Goal: Transaction & Acquisition: Book appointment/travel/reservation

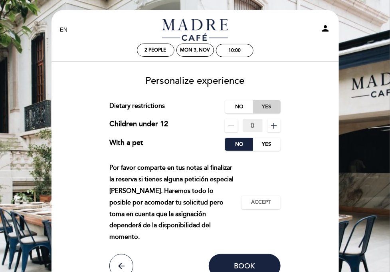
click at [269, 105] on label "Yes" at bounding box center [267, 106] width 28 height 13
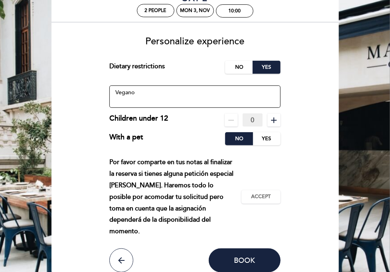
scroll to position [39, 0]
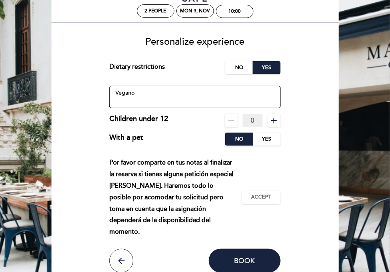
type textarea "Vegano"
click at [116, 161] on div "Por favor comparte en tus notas al finalizar la reserva si tienes alguna petici…" at bounding box center [175, 197] width 132 height 81
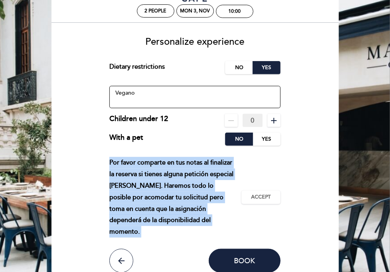
click at [116, 161] on div "Por favor comparte en tus notas al finalizar la reserva si tienes alguna petici…" at bounding box center [175, 197] width 132 height 81
drag, startPoint x: 110, startPoint y: 162, endPoint x: 194, endPoint y: 219, distance: 101.9
click at [194, 220] on div "Por favor comparte en tus notas al finalizar la reserva si tienes alguna petici…" at bounding box center [175, 197] width 132 height 81
drag, startPoint x: 194, startPoint y: 219, endPoint x: 183, endPoint y: 220, distance: 10.8
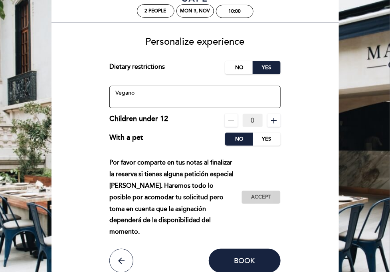
click at [264, 194] on span "Accept" at bounding box center [262, 197] width 20 height 7
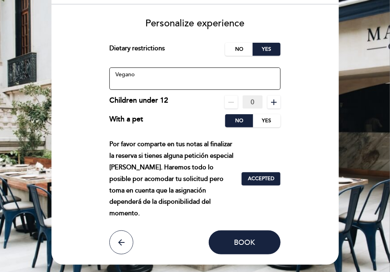
scroll to position [64, 0]
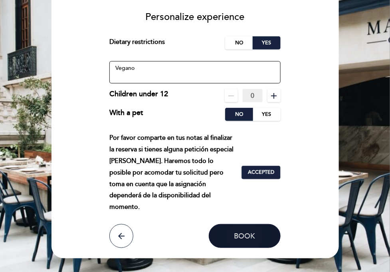
click at [235, 232] on span "Book" at bounding box center [245, 236] width 21 height 9
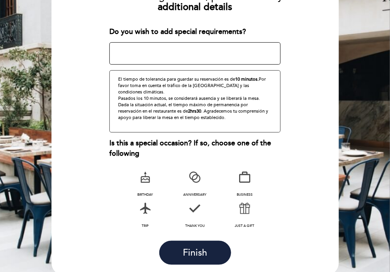
scroll to position [139, 0]
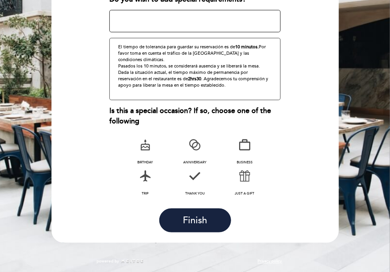
click at [145, 181] on icon at bounding box center [145, 177] width 21 height 21
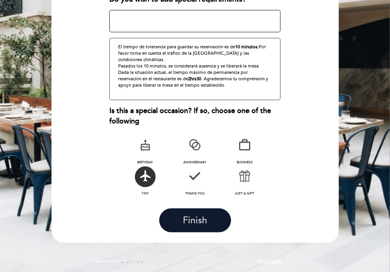
click at [192, 221] on span "Finish" at bounding box center [195, 220] width 24 height 11
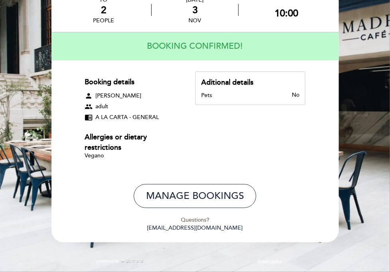
scroll to position [0, 0]
